Goal: Navigation & Orientation: Find specific page/section

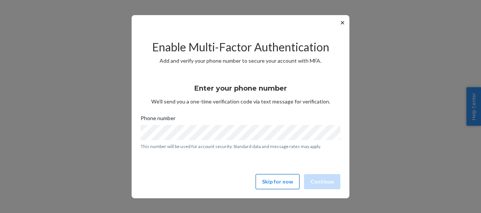
click at [294, 178] on button "Skip for now" at bounding box center [277, 181] width 44 height 15
click at [279, 178] on button "Skip for now" at bounding box center [277, 181] width 44 height 15
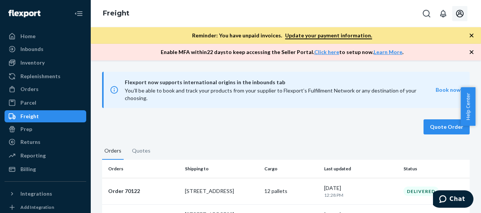
click at [459, 14] on icon "Open account menu" at bounding box center [459, 13] width 9 height 9
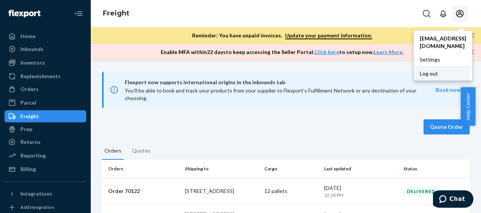
click at [427, 67] on div "Log out" at bounding box center [441, 74] width 57 height 14
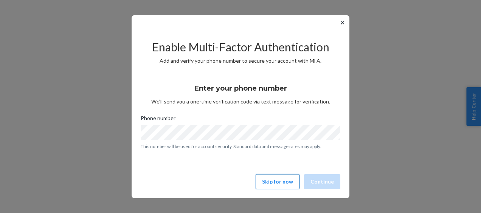
click at [265, 181] on button "Skip for now" at bounding box center [277, 181] width 44 height 15
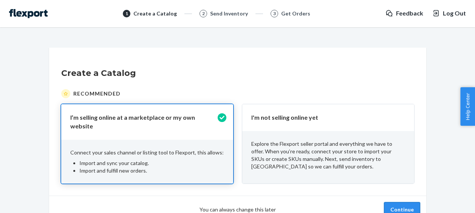
scroll to position [36, 0]
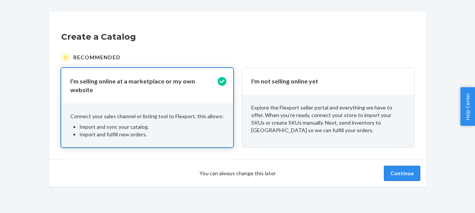
click at [400, 166] on button "Continue" at bounding box center [402, 173] width 36 height 15
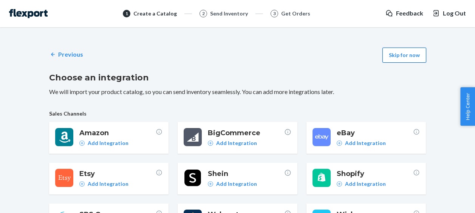
click at [403, 57] on button "Skip for now" at bounding box center [404, 55] width 44 height 15
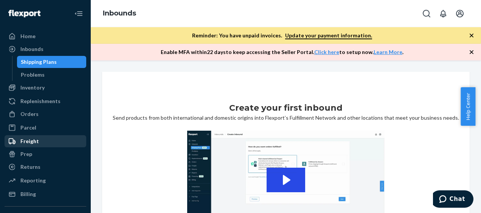
click at [33, 139] on div "Freight" at bounding box center [29, 142] width 19 height 8
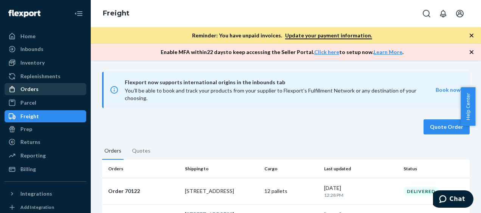
click at [36, 90] on div "Orders" at bounding box center [29, 89] width 18 height 8
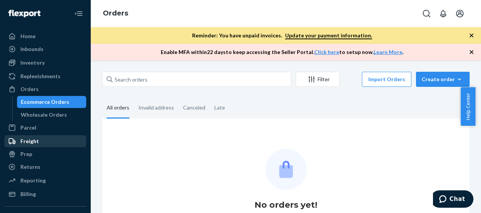
click at [35, 139] on div "Freight" at bounding box center [29, 142] width 19 height 8
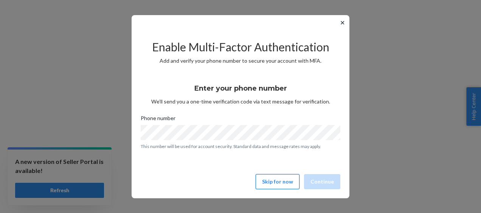
click at [294, 180] on button "Skip for now" at bounding box center [277, 181] width 44 height 15
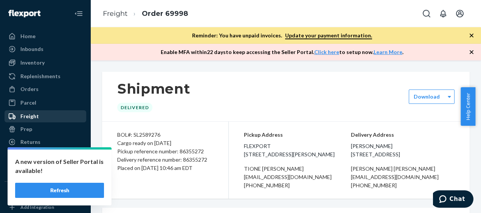
click at [38, 116] on div "Freight" at bounding box center [45, 116] width 80 height 11
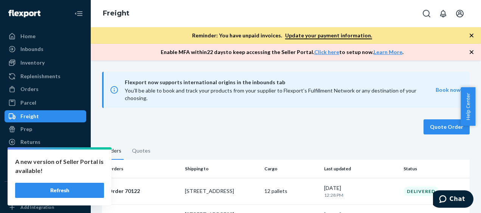
click at [38, 114] on div "Freight" at bounding box center [45, 116] width 80 height 11
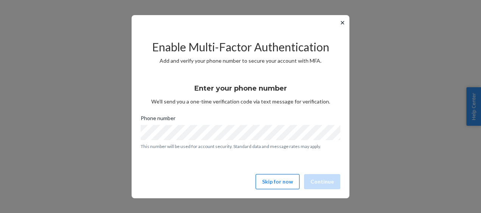
click at [268, 185] on button "Skip for now" at bounding box center [277, 181] width 44 height 15
click at [275, 183] on button "Skip for now" at bounding box center [277, 181] width 44 height 15
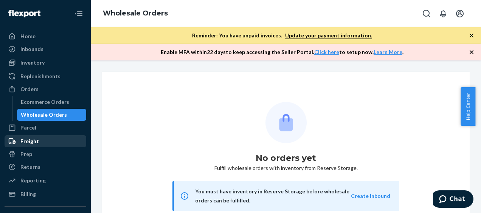
click at [38, 141] on div "Freight" at bounding box center [45, 141] width 80 height 11
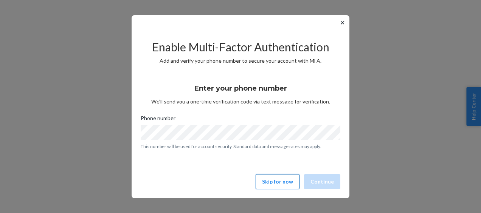
click at [279, 175] on button "Skip for now" at bounding box center [277, 181] width 44 height 15
click at [272, 179] on button "Skip for now" at bounding box center [277, 181] width 44 height 15
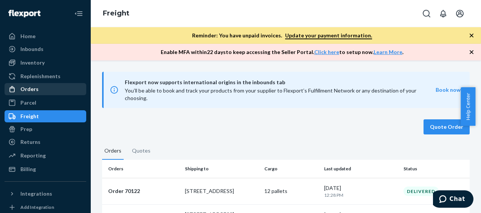
click at [37, 85] on div "Orders" at bounding box center [45, 89] width 80 height 11
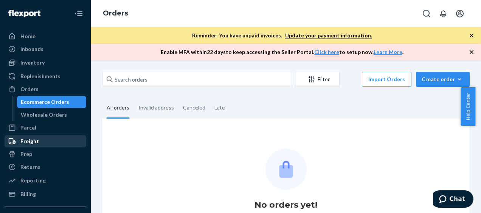
click at [37, 139] on div "Freight" at bounding box center [29, 142] width 19 height 8
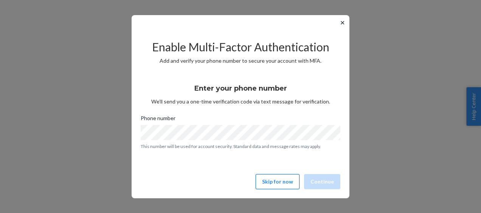
click at [271, 182] on button "Skip for now" at bounding box center [277, 181] width 44 height 15
